Goal: Information Seeking & Learning: Learn about a topic

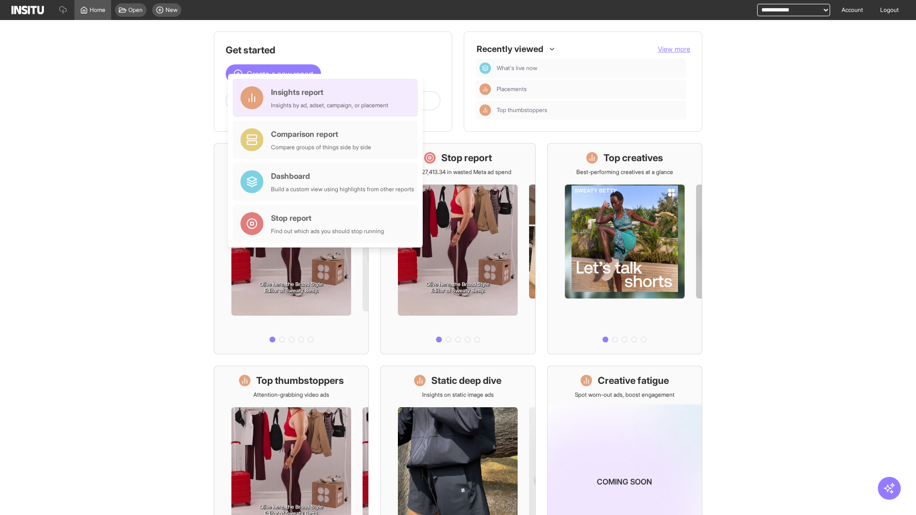
click at [328, 98] on div "Insights report Insights by ad, adset, campaign, or placement" at bounding box center [329, 97] width 117 height 23
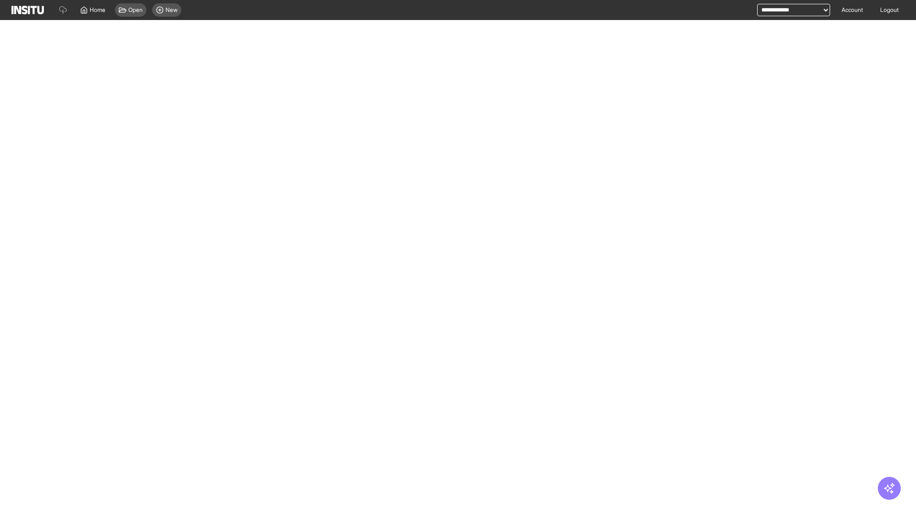
select select "**"
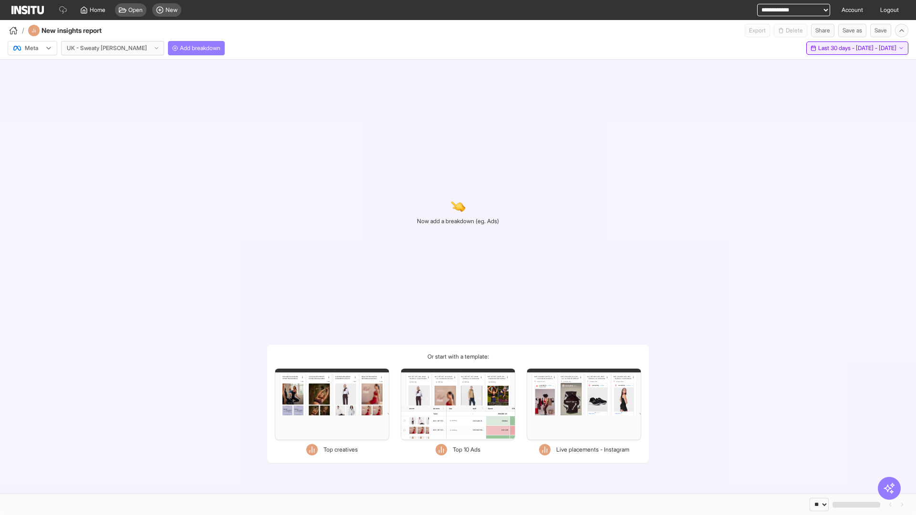
click at [837, 48] on span "Last 30 days - [DATE] - [DATE]" at bounding box center [857, 48] width 78 height 8
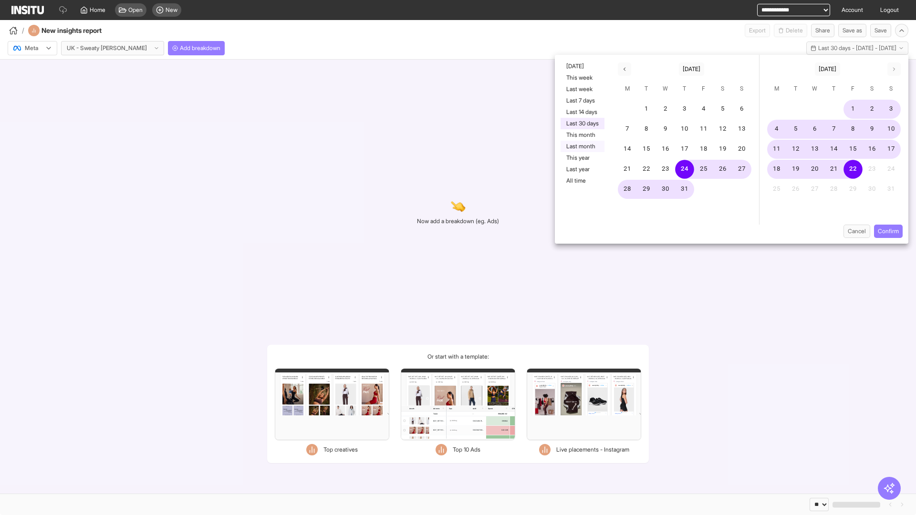
click at [581, 146] on button "Last month" at bounding box center [582, 146] width 44 height 11
